Goal: Browse casually: Explore the website without a specific task or goal

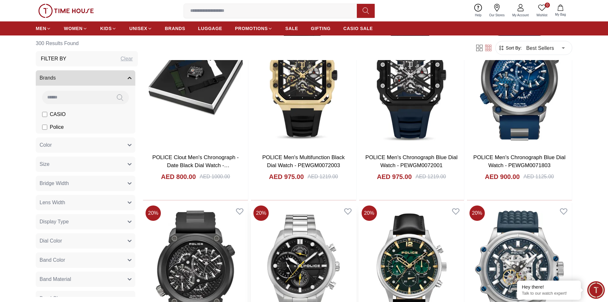
scroll to position [767, 0]
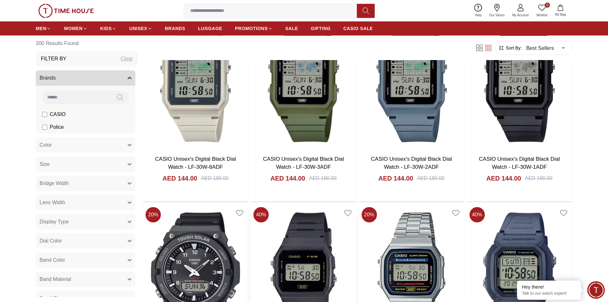
scroll to position [1597, 0]
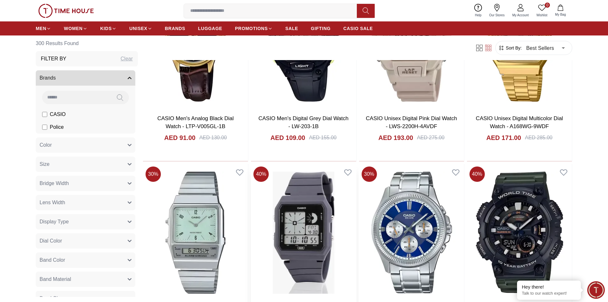
scroll to position [2555, 0]
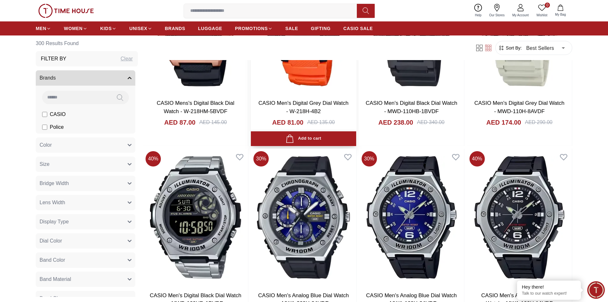
scroll to position [3417, 0]
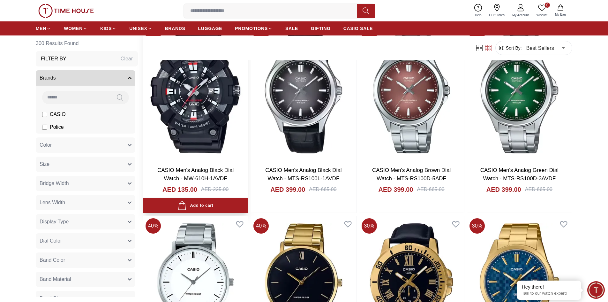
scroll to position [3673, 0]
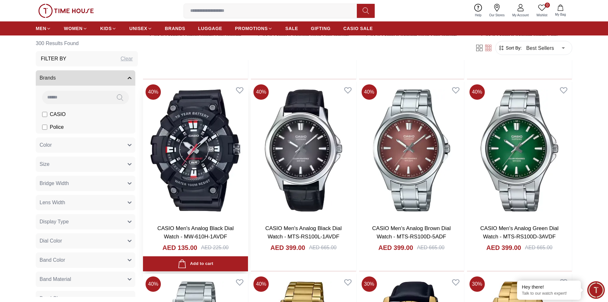
click at [202, 137] on img at bounding box center [195, 150] width 105 height 137
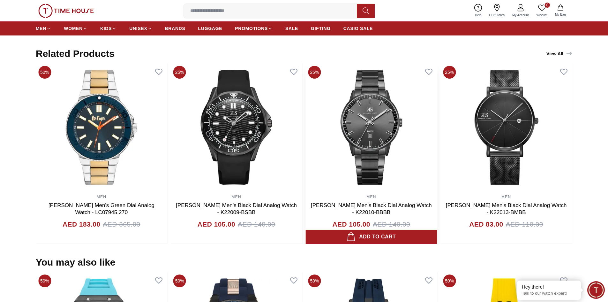
scroll to position [319, 0]
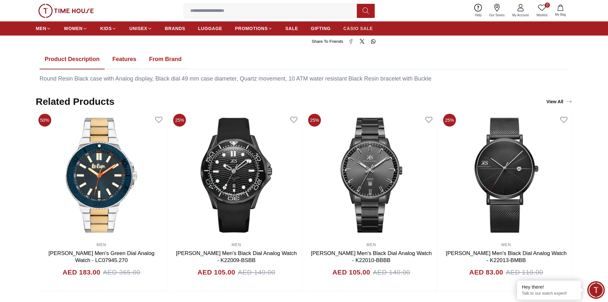
click at [363, 29] on span "CASIO SALE" at bounding box center [359, 28] width 30 height 6
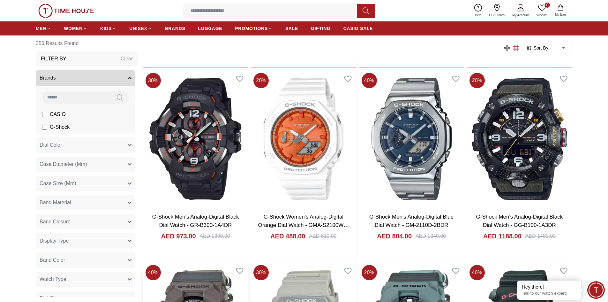
scroll to position [926, 0]
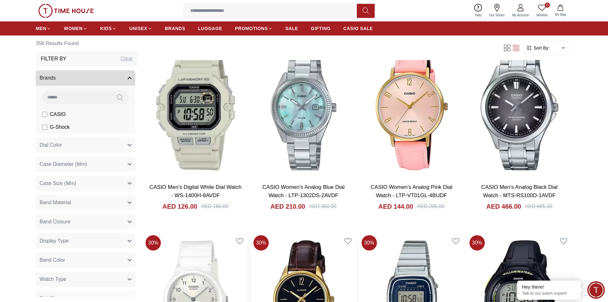
scroll to position [1852, 0]
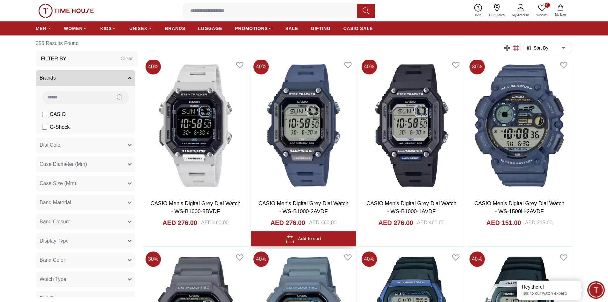
scroll to position [2747, 0]
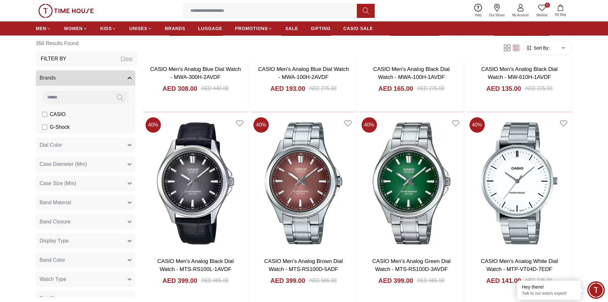
scroll to position [3801, 0]
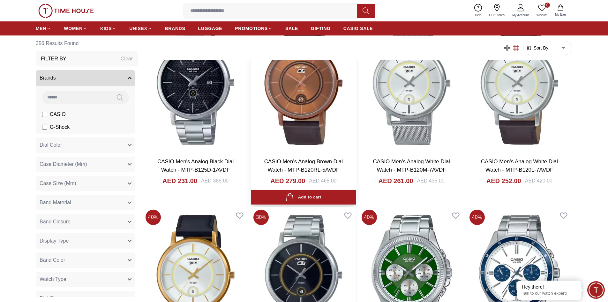
scroll to position [4759, 0]
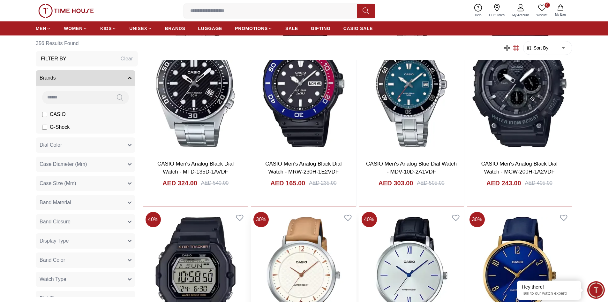
scroll to position [5366, 0]
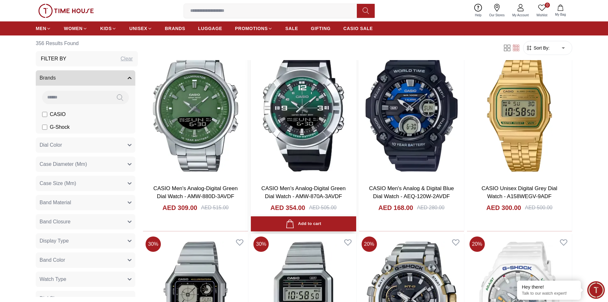
scroll to position [6675, 0]
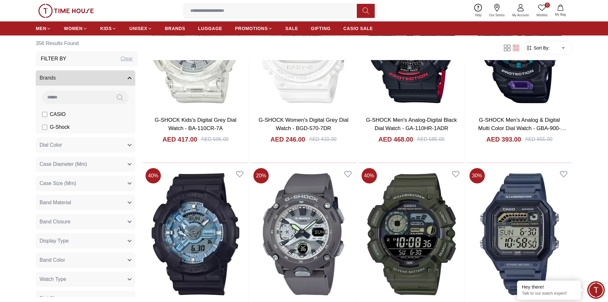
scroll to position [7665, 0]
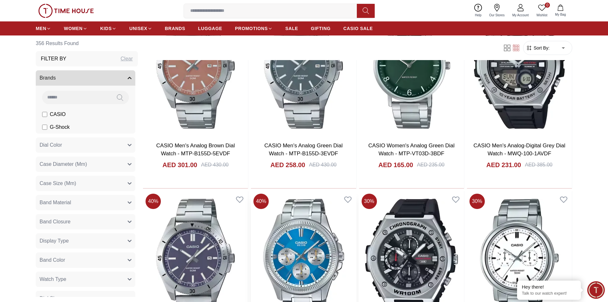
scroll to position [8432, 0]
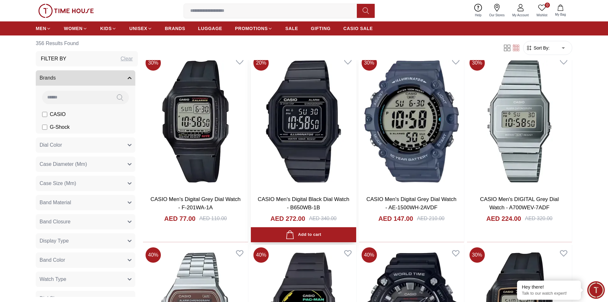
scroll to position [9358, 0]
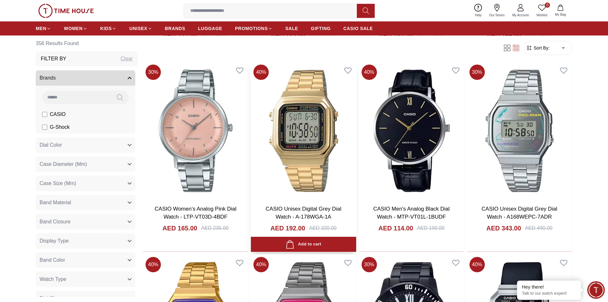
scroll to position [10093, 0]
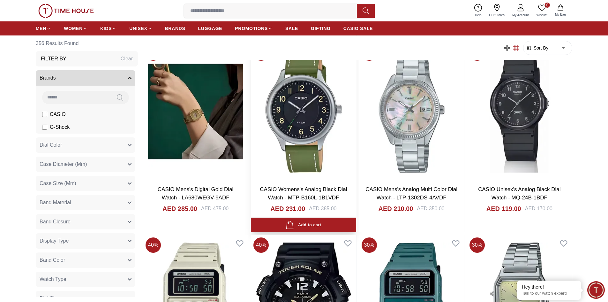
scroll to position [10731, 0]
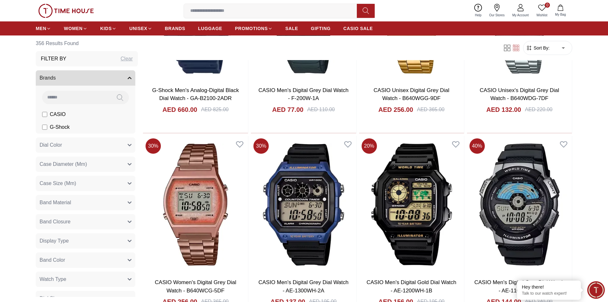
scroll to position [12456, 0]
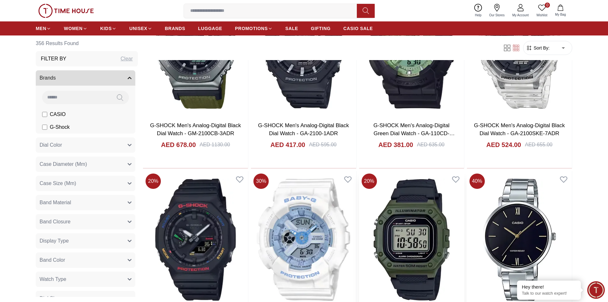
scroll to position [13382, 0]
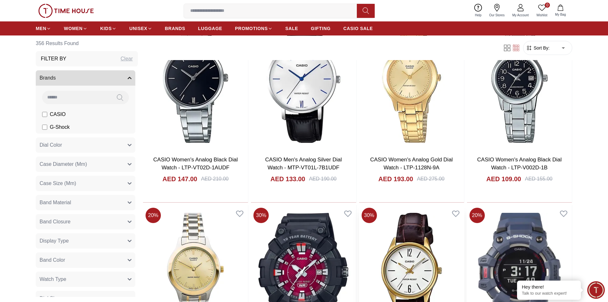
scroll to position [14372, 0]
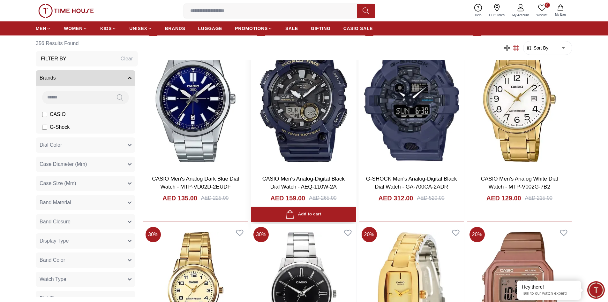
scroll to position [15107, 0]
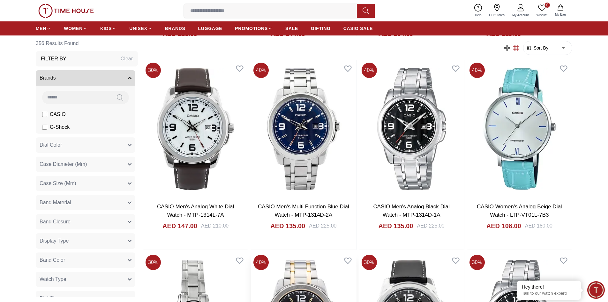
scroll to position [16289, 0]
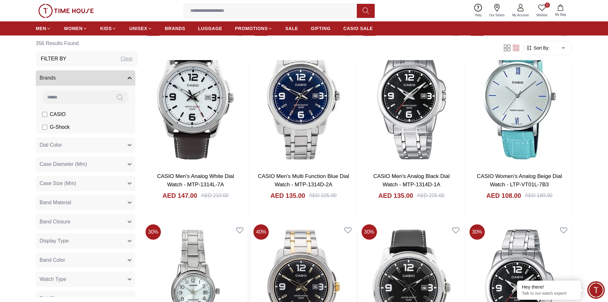
scroll to position [16153, 0]
